Goal: Entertainment & Leisure: Consume media (video, audio)

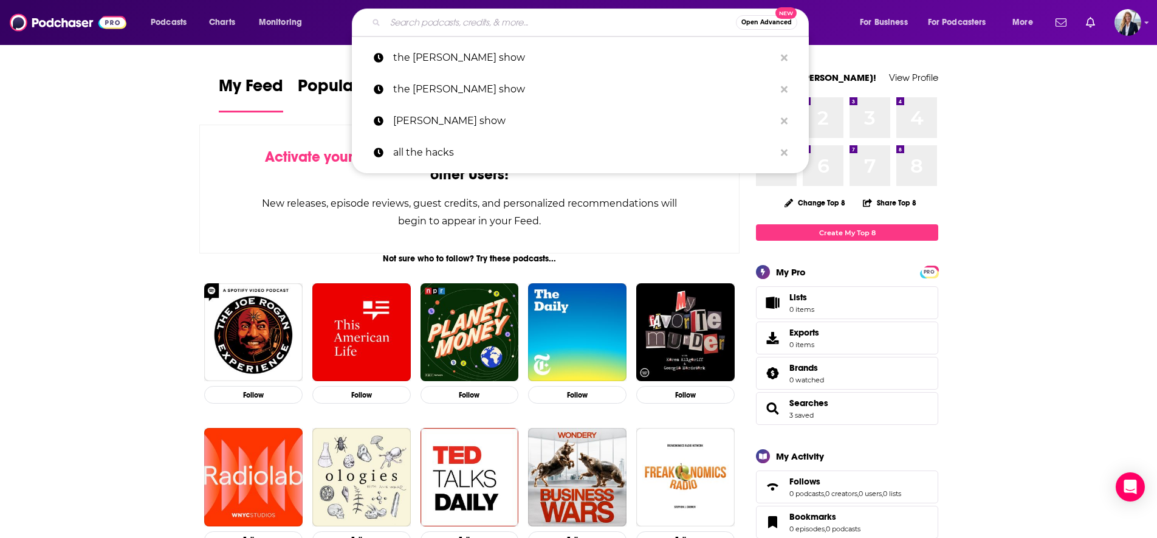
click at [482, 18] on input "Search podcasts, credits, & more..." at bounding box center [560, 22] width 351 height 19
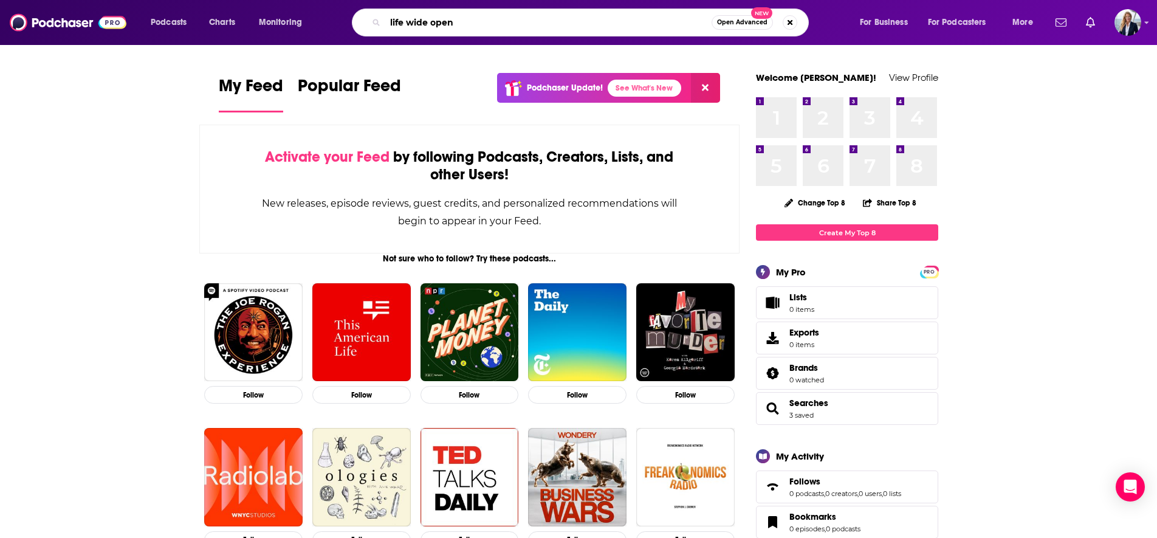
type input "life wide open"
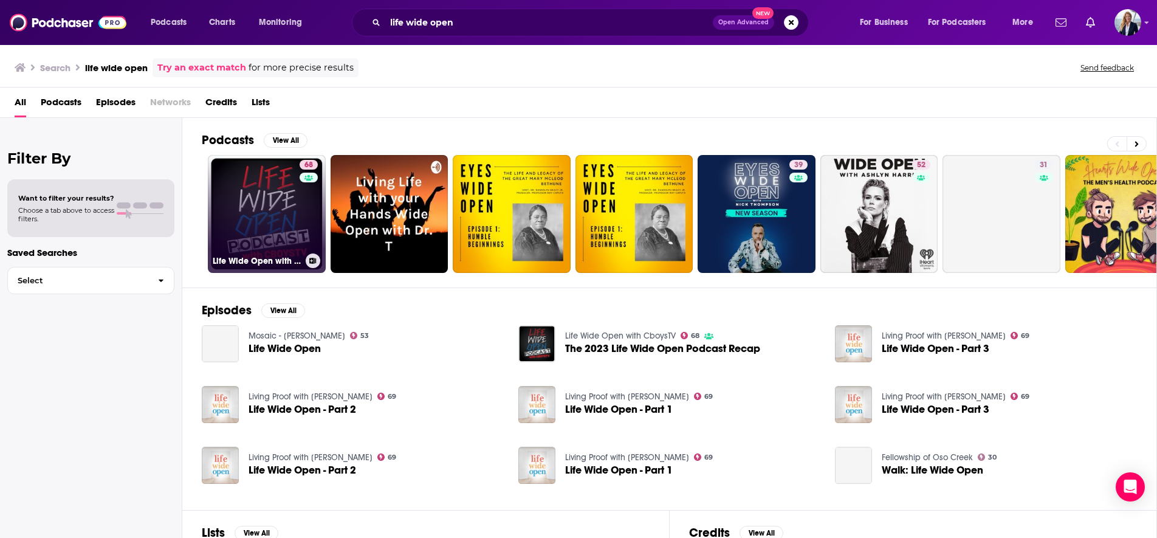
click at [255, 186] on link "68 Life Wide Open with CboysTV" at bounding box center [267, 214] width 118 height 118
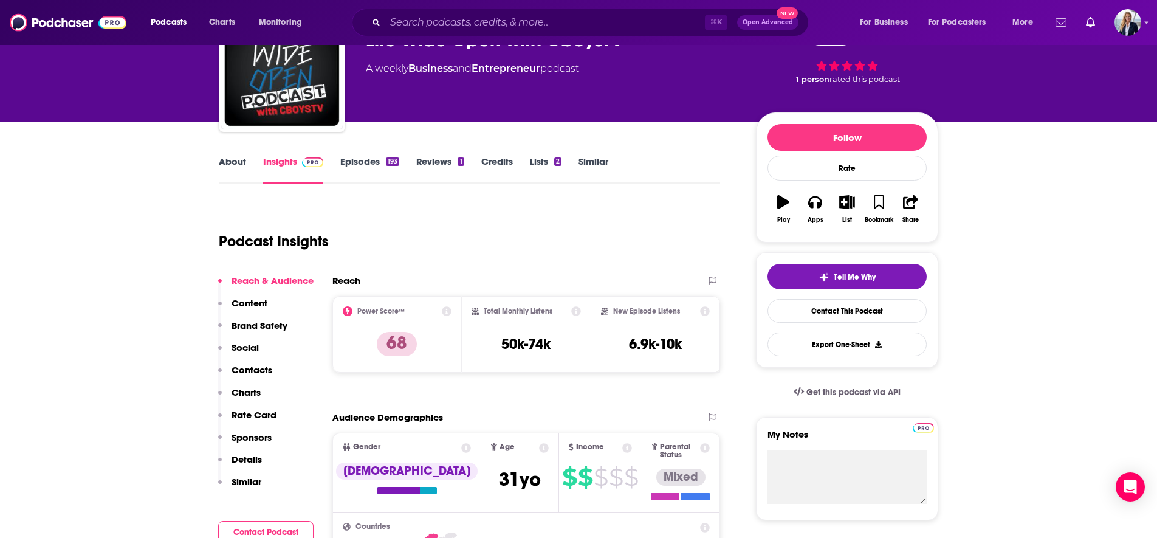
scroll to position [69, 0]
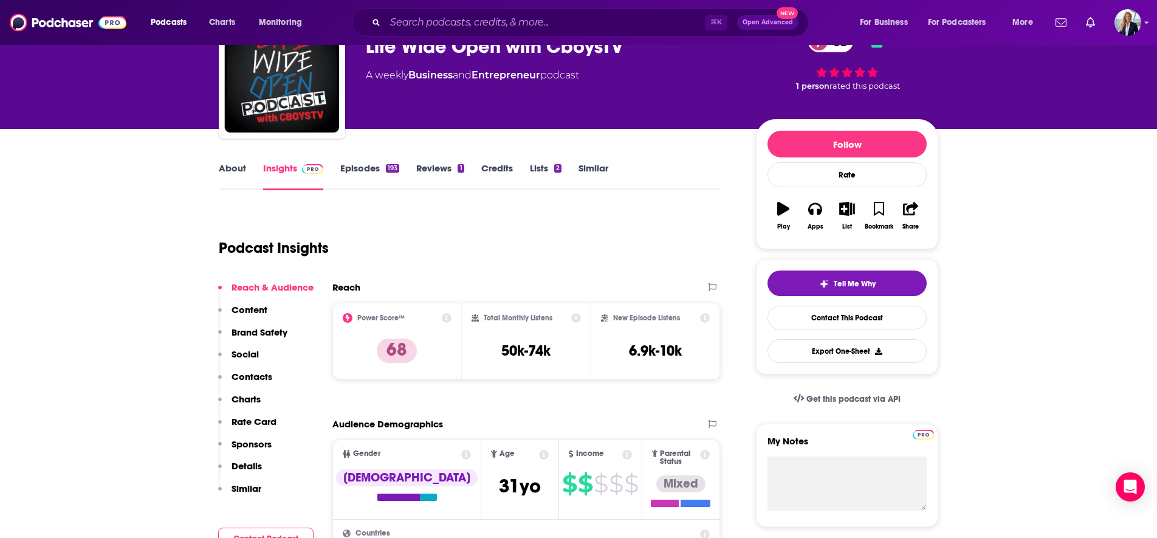
click at [230, 166] on link "About" at bounding box center [232, 176] width 27 height 28
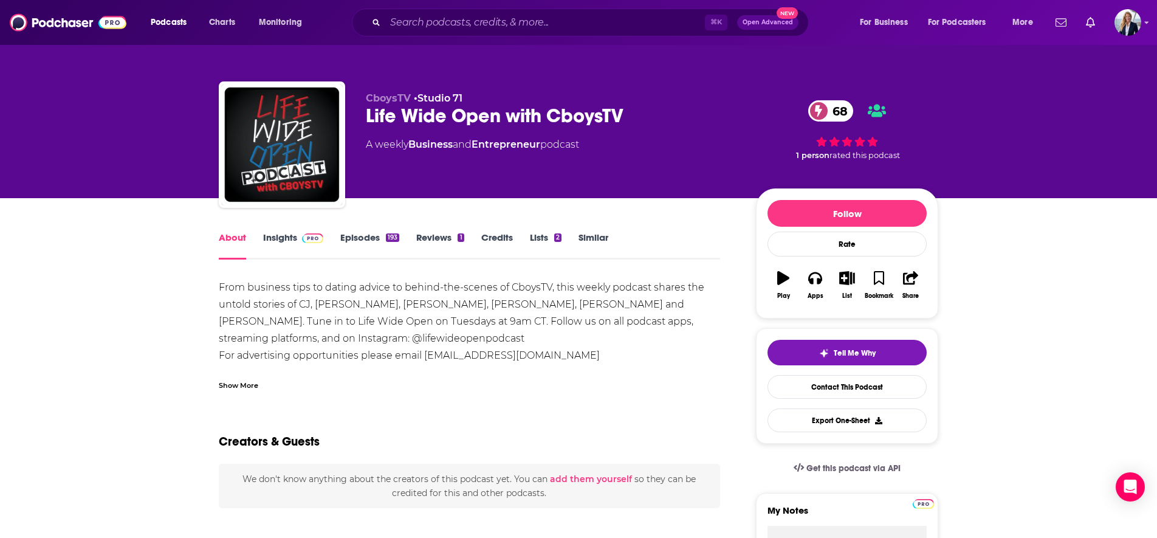
scroll to position [2, 0]
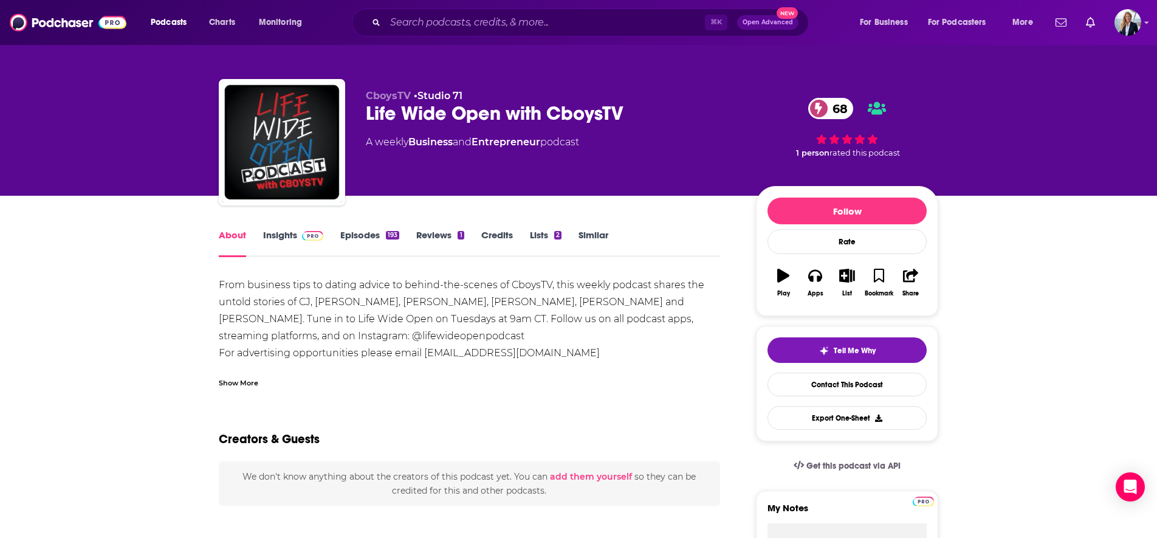
click at [285, 235] on link "Insights" at bounding box center [293, 243] width 60 height 28
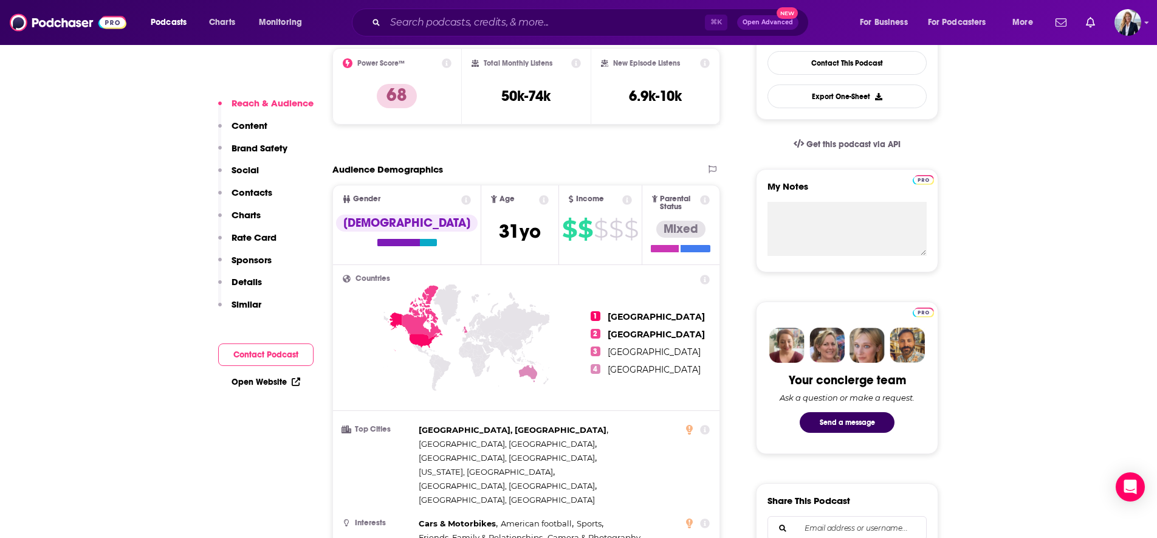
scroll to position [330, 0]
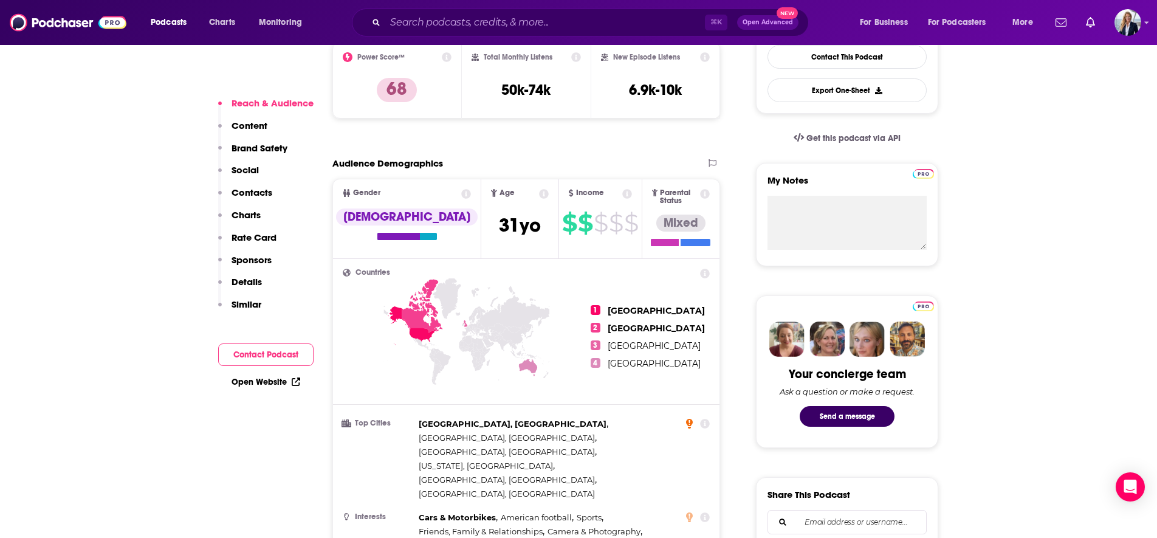
click at [689, 419] on icon at bounding box center [689, 424] width 7 height 10
click at [702, 419] on icon at bounding box center [705, 424] width 10 height 10
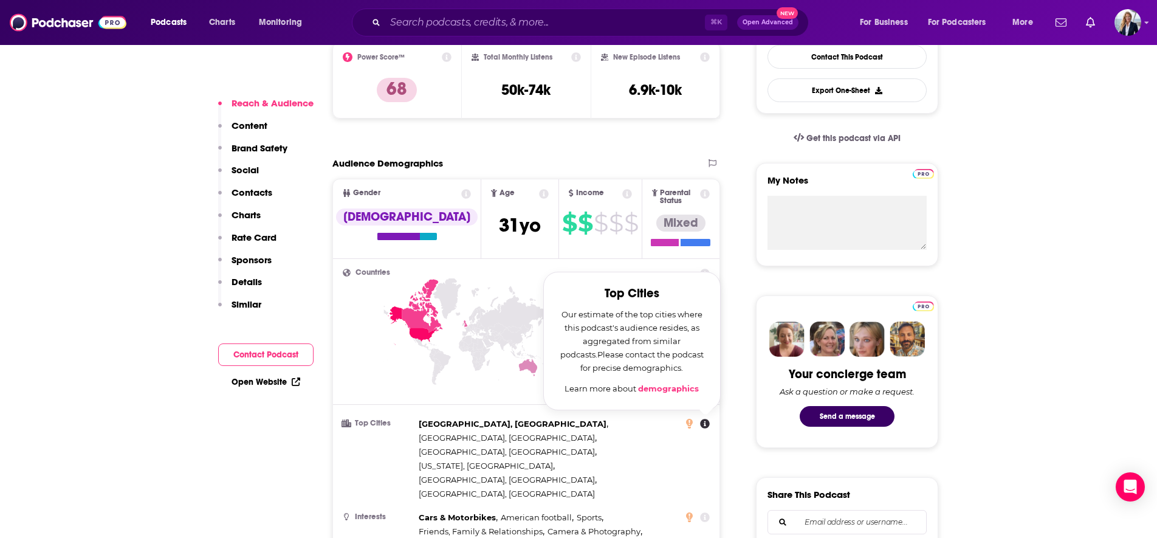
click at [662, 383] on link "demographics" at bounding box center [668, 388] width 61 height 10
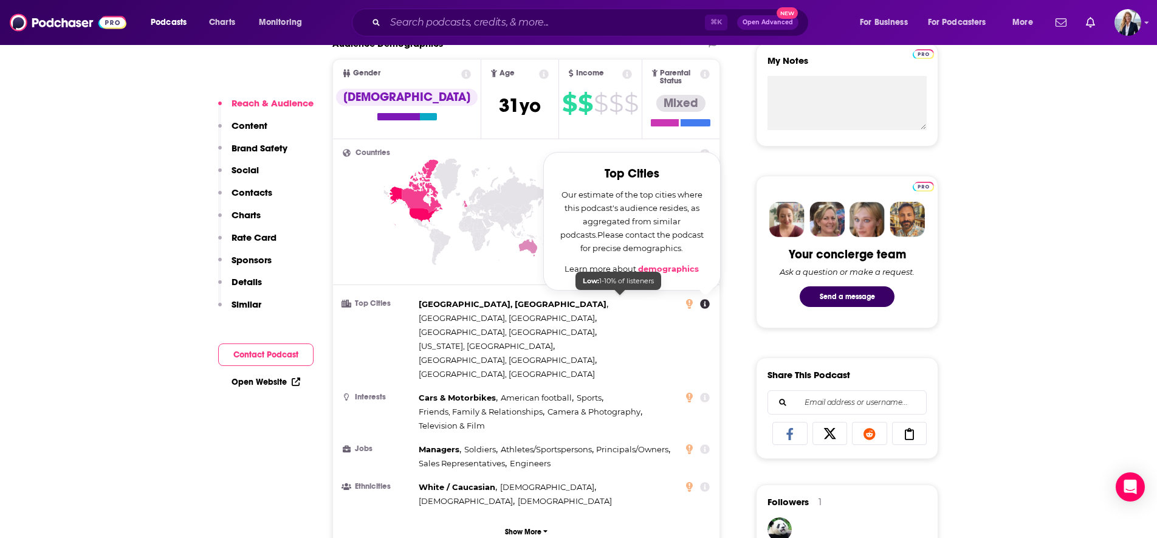
scroll to position [452, 0]
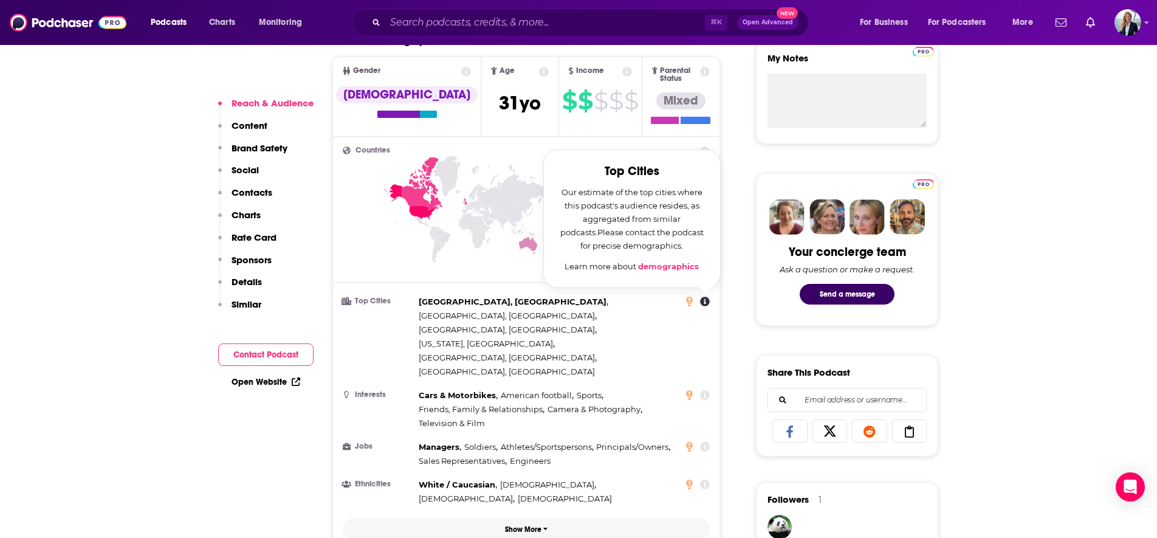
click at [515, 516] on p "Show More" at bounding box center [523, 529] width 36 height 9
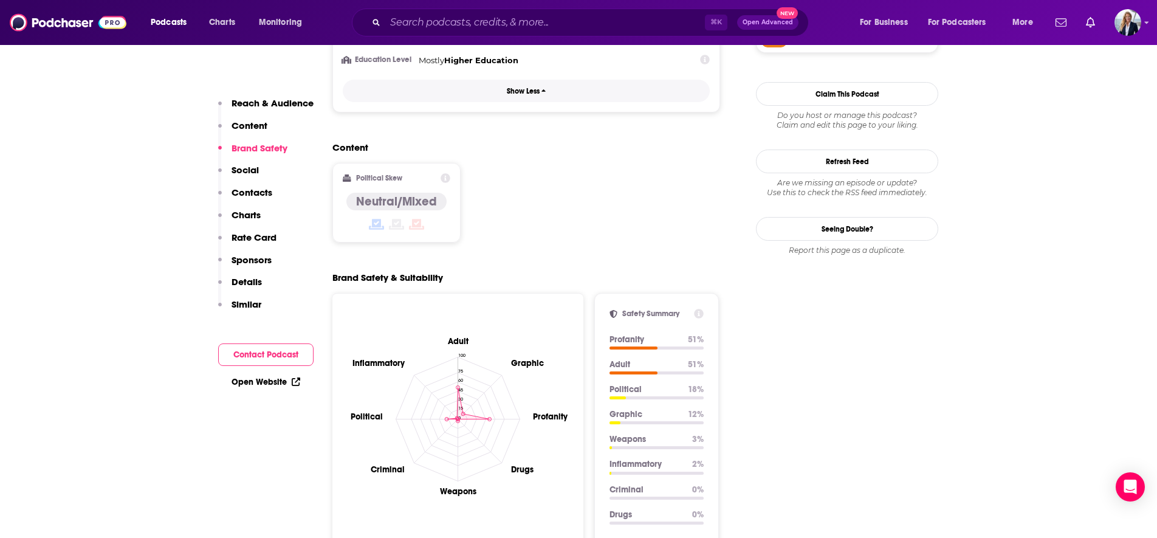
scroll to position [1051, 0]
click at [448, 416] on circle at bounding box center [447, 418] width 4 height 4
click at [489, 416] on circle at bounding box center [490, 418] width 4 height 4
click at [625, 395] on div at bounding box center [617, 396] width 17 height 3
click at [623, 383] on p "Political" at bounding box center [643, 388] width 69 height 10
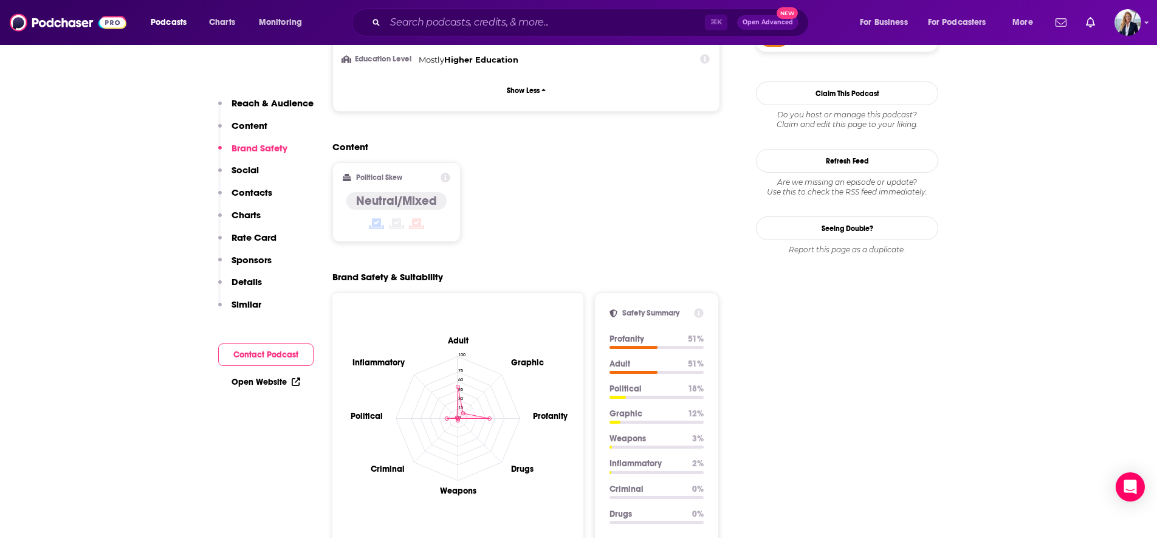
click at [620, 311] on div "Safety Summary Profanity 51 % Adult 51 % Political 18 % Graphic 12 % Weapons 3 …" at bounding box center [656, 423] width 125 height 262
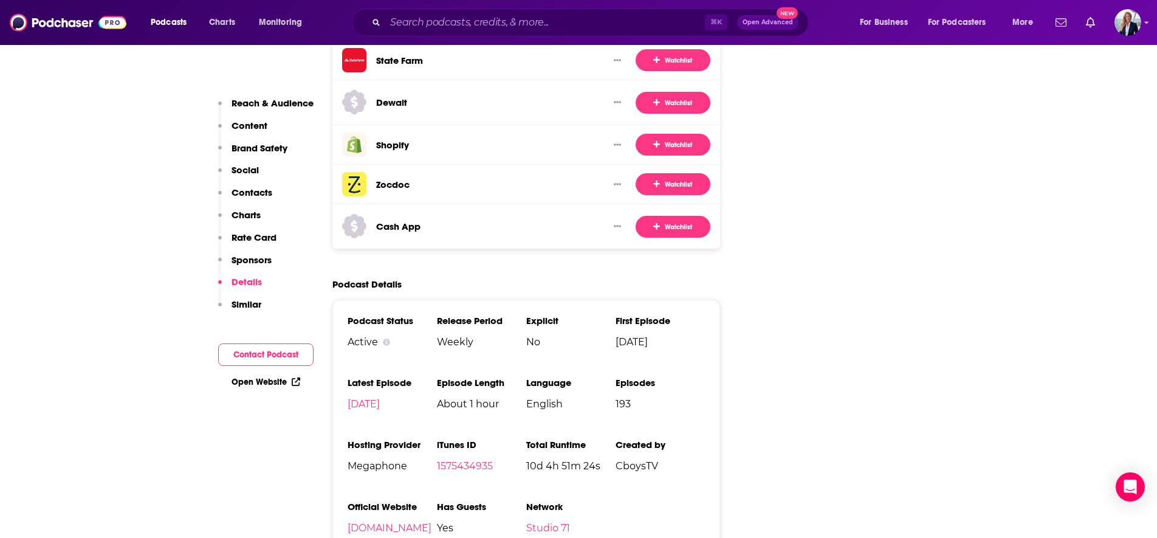
scroll to position [2562, 0]
click at [380, 397] on link "[DATE]" at bounding box center [364, 403] width 32 height 12
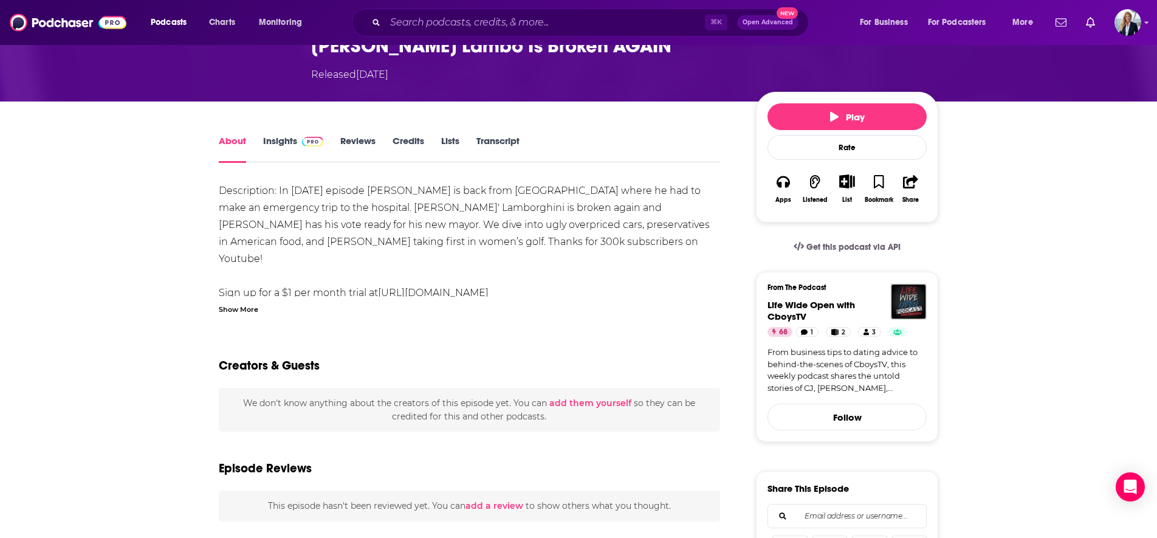
scroll to position [139, 0]
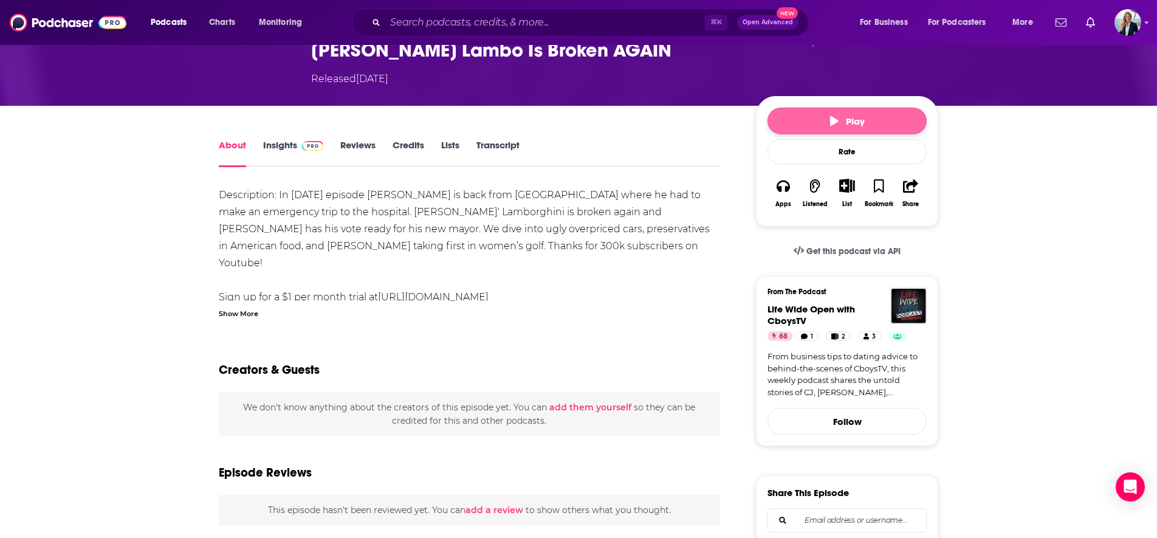
click at [829, 108] on button "Play" at bounding box center [846, 121] width 159 height 27
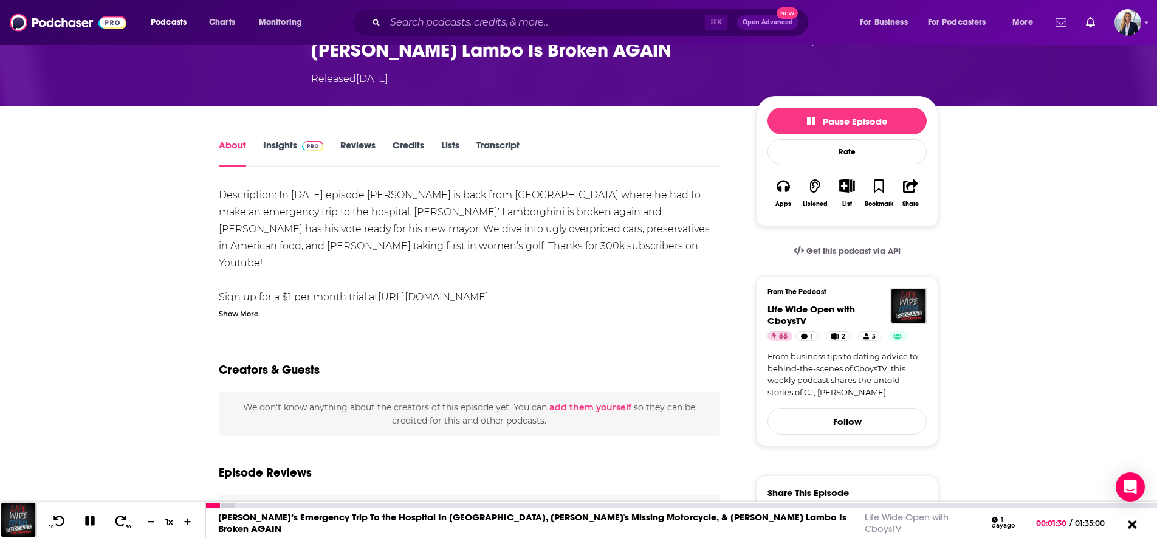
click at [1131, 516] on icon at bounding box center [1131, 524] width 15 height 12
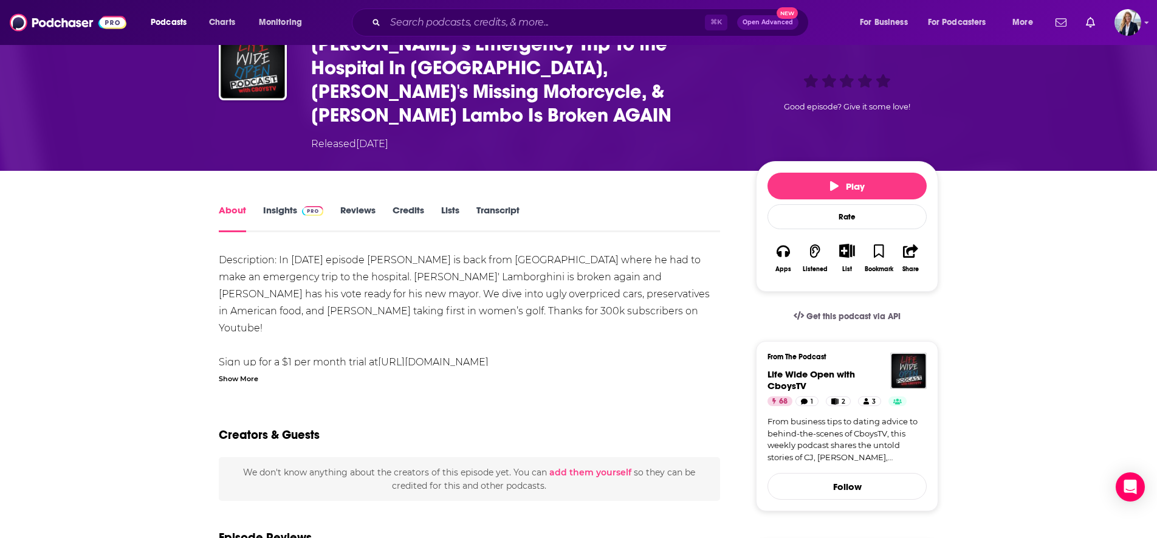
scroll to position [0, 0]
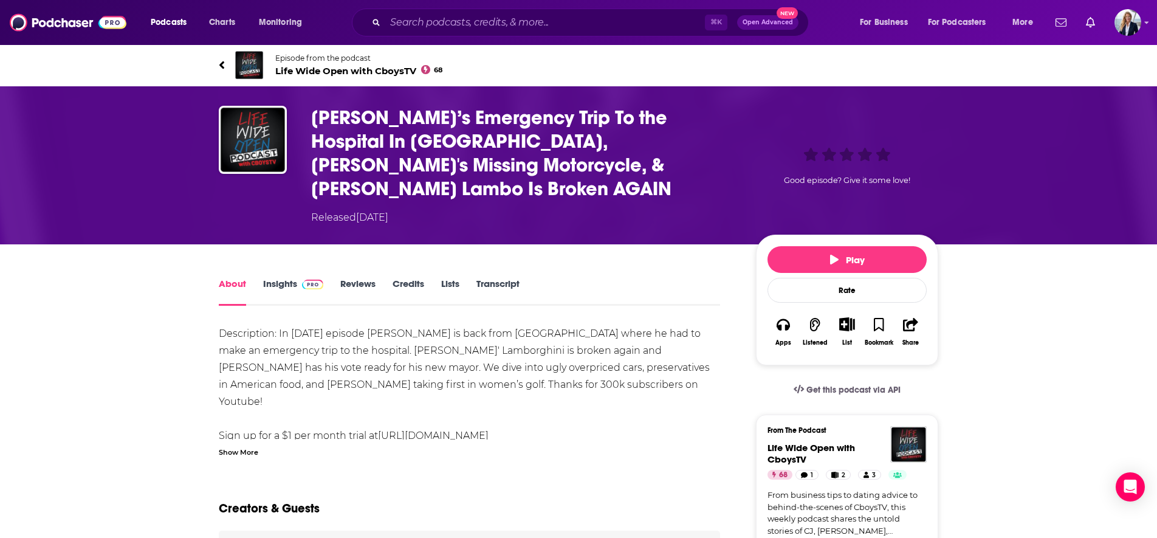
click at [225, 65] on link "Episode from the podcast Life Wide Open with CboysTV 68" at bounding box center [399, 64] width 360 height 29
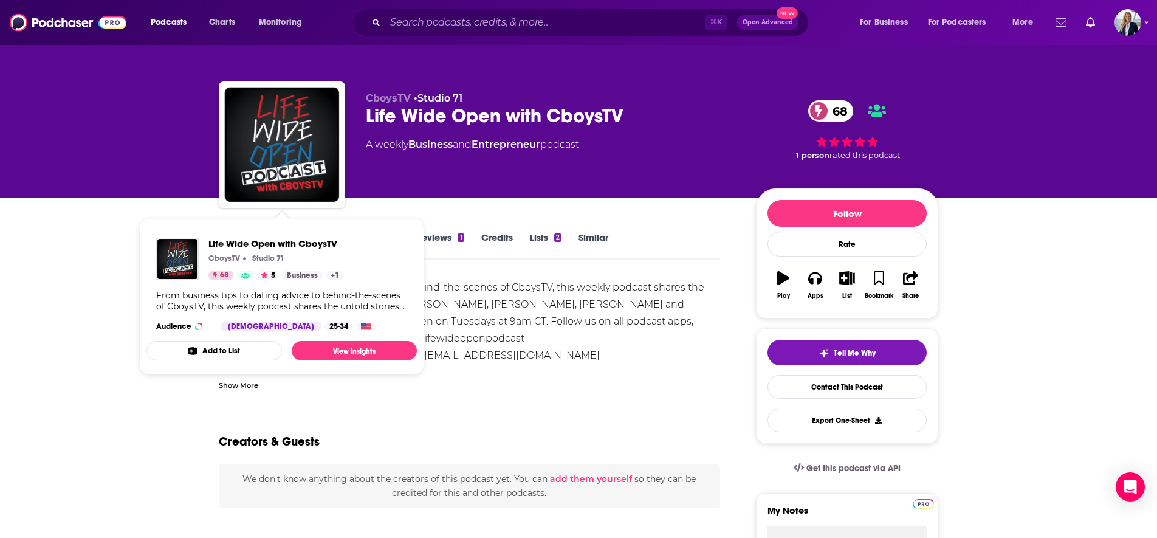
click at [349, 228] on div "Life Wide Open with CboysTV CboysTV Studio 71 68 5 Business + 1 From business t…" at bounding box center [281, 284] width 270 height 113
click at [365, 211] on span "Life Wide Open with CboysTV CboysTV Studio 71 68 Active 5 Business + 1 From bus…" at bounding box center [281, 296] width 285 height 171
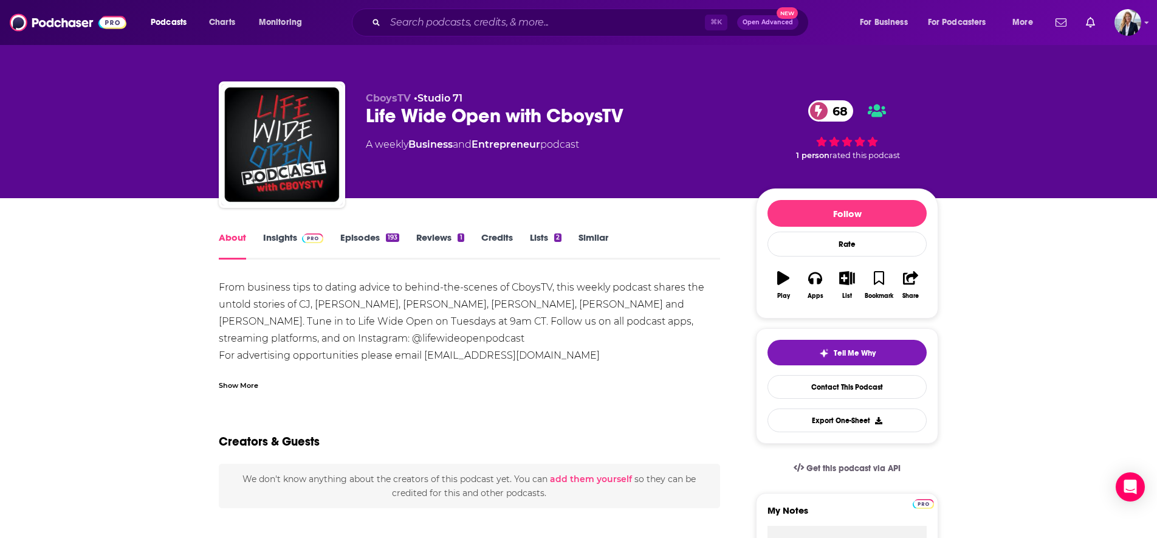
click at [380, 236] on link "Episodes 193" at bounding box center [369, 245] width 59 height 28
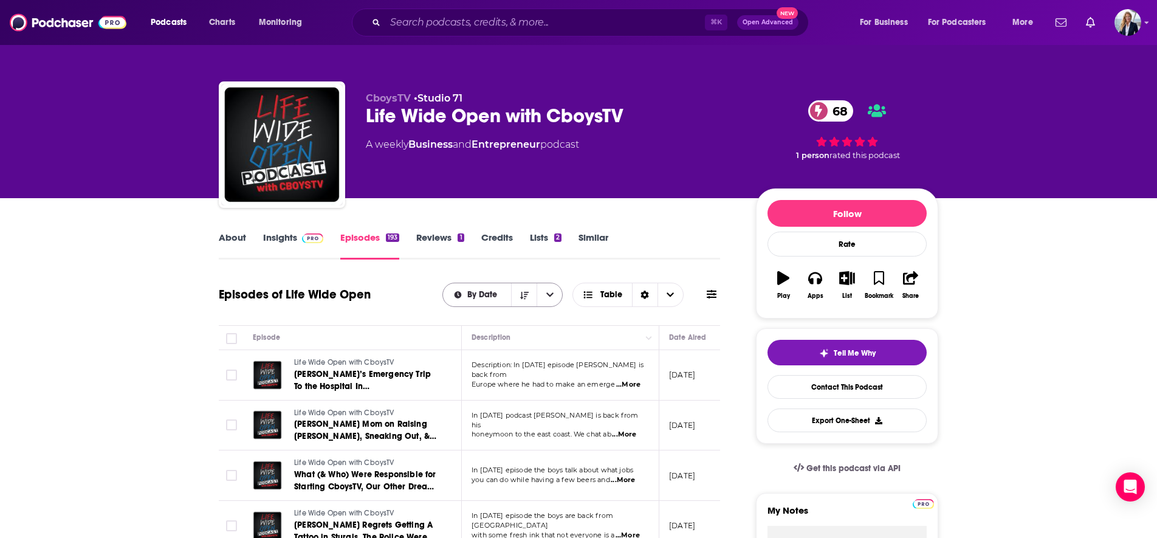
click at [547, 295] on icon "open menu" at bounding box center [549, 294] width 7 height 9
click at [547, 295] on icon "close menu" at bounding box center [549, 294] width 7 height 4
click at [665, 293] on span "Choose View" at bounding box center [670, 294] width 26 height 23
click at [605, 289] on span "Table" at bounding box center [602, 294] width 59 height 21
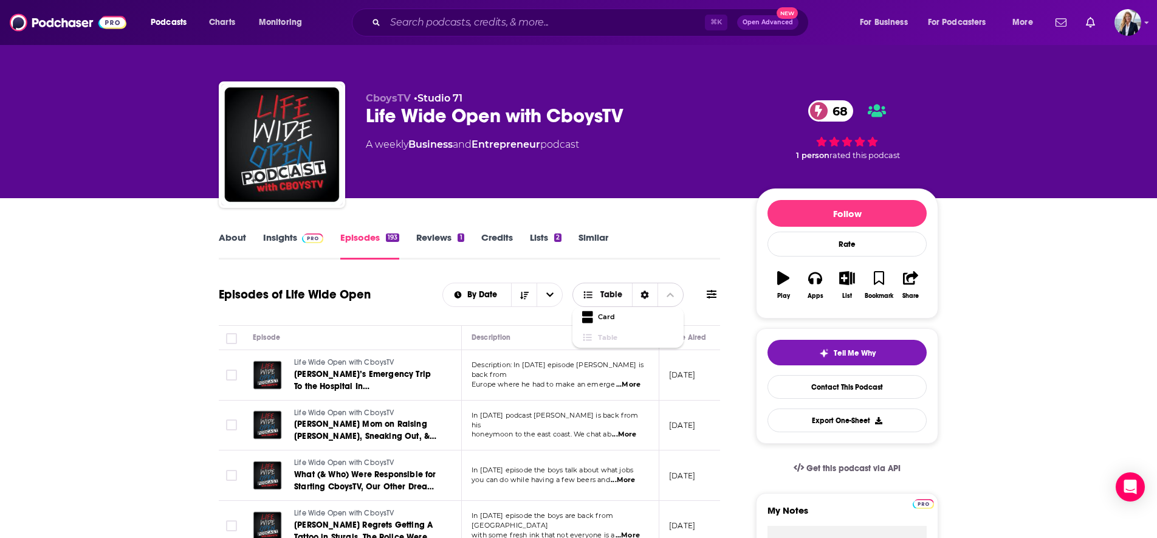
click at [605, 289] on span "Table" at bounding box center [602, 294] width 59 height 21
click at [642, 293] on icon "Sort Direction" at bounding box center [645, 294] width 8 height 9
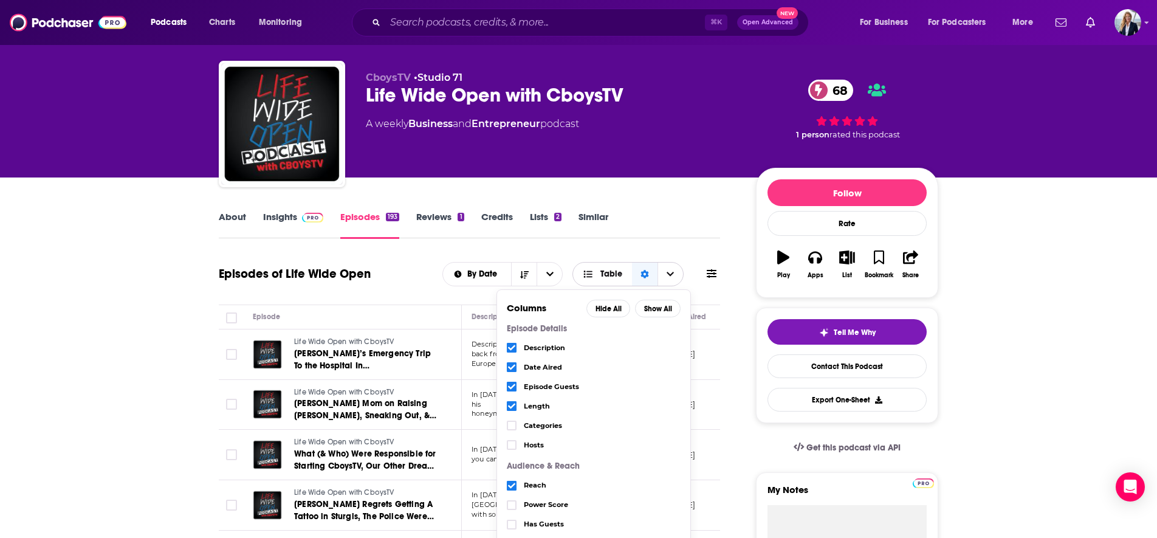
scroll to position [26, 0]
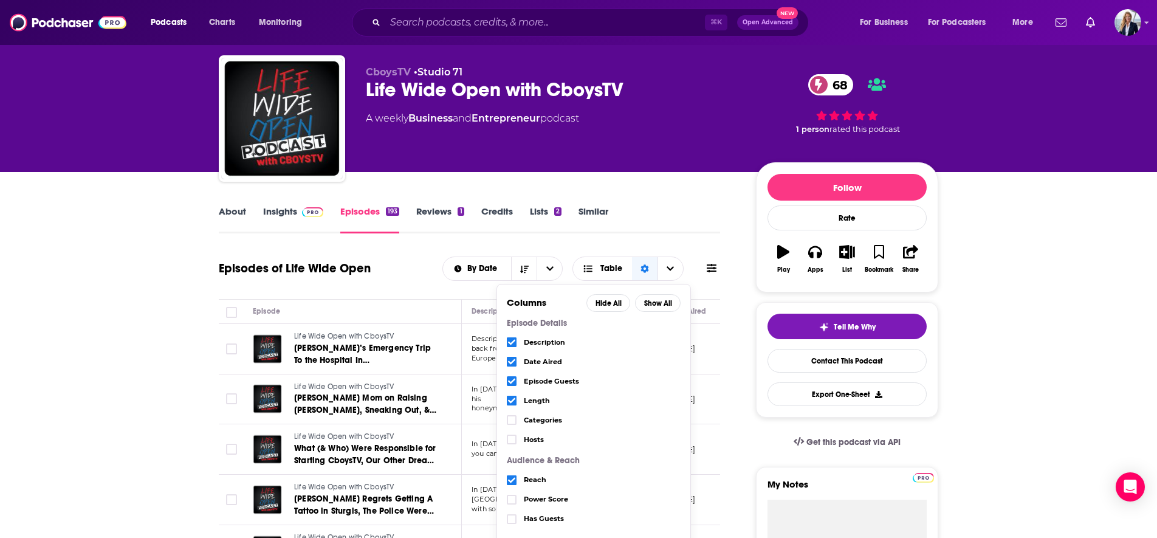
click at [512, 381] on icon "Choose View" at bounding box center [511, 380] width 7 height 5
click at [656, 304] on button "Show All" at bounding box center [658, 303] width 46 height 18
click at [608, 304] on button "Hide All" at bounding box center [608, 303] width 44 height 18
click at [512, 344] on icon "Choose View" at bounding box center [511, 342] width 7 height 5
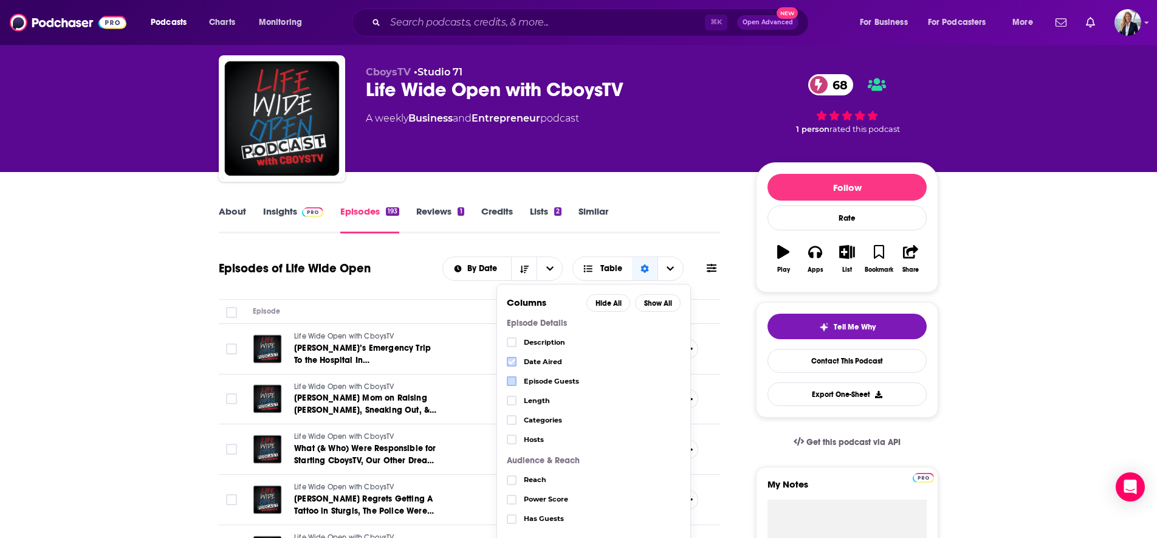
click at [512, 363] on icon "Choose View" at bounding box center [511, 361] width 7 height 5
click at [513, 402] on icon "Choose View" at bounding box center [511, 400] width 7 height 7
click at [513, 477] on icon "Choose View" at bounding box center [511, 479] width 7 height 7
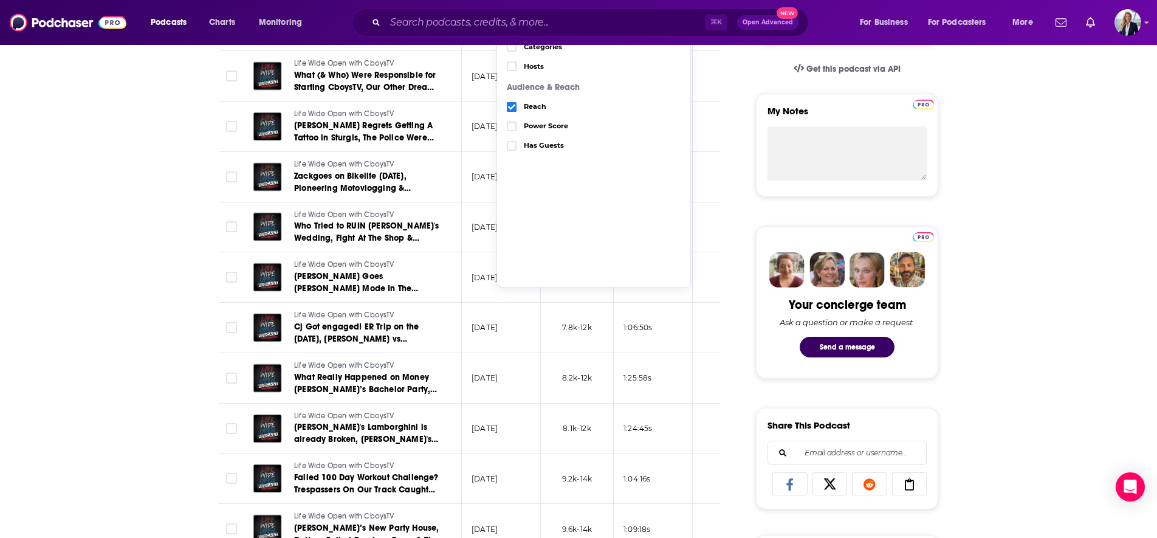
scroll to position [0, 0]
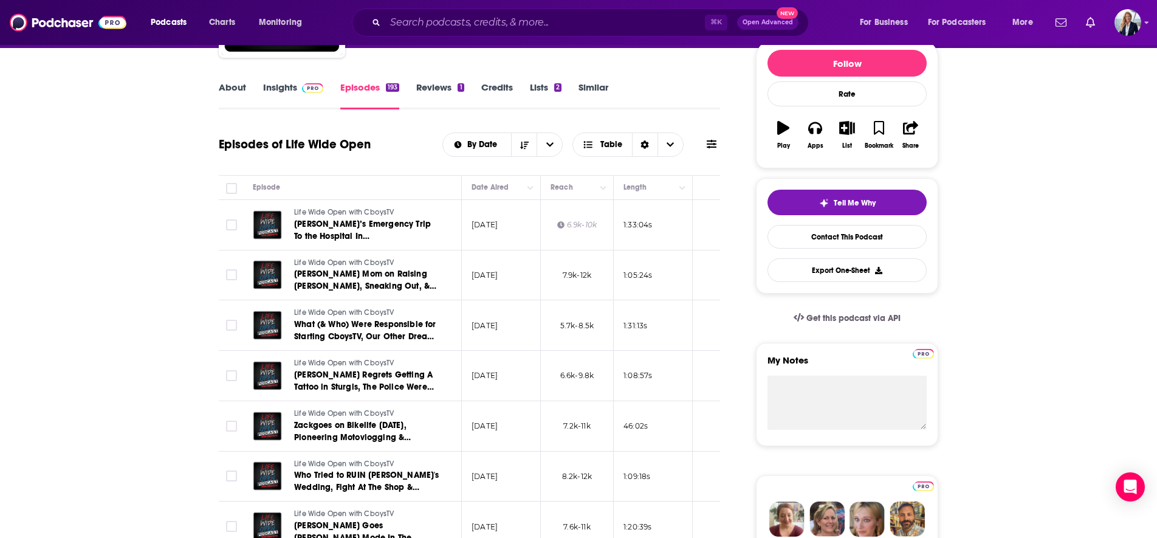
scroll to position [66, 0]
